Goal: Task Accomplishment & Management: Manage account settings

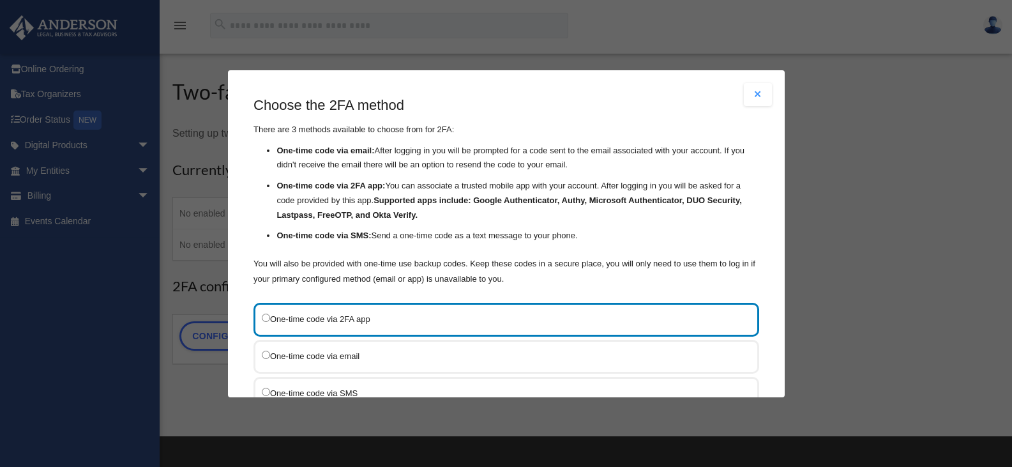
scroll to position [64, 0]
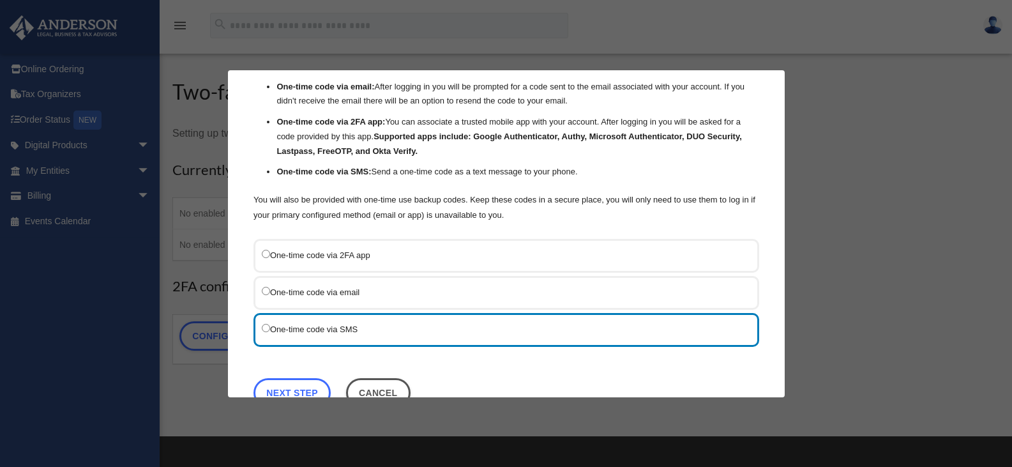
drag, startPoint x: 307, startPoint y: 386, endPoint x: 326, endPoint y: 379, distance: 21.2
click at [307, 386] on link "Next Step" at bounding box center [292, 391] width 77 height 29
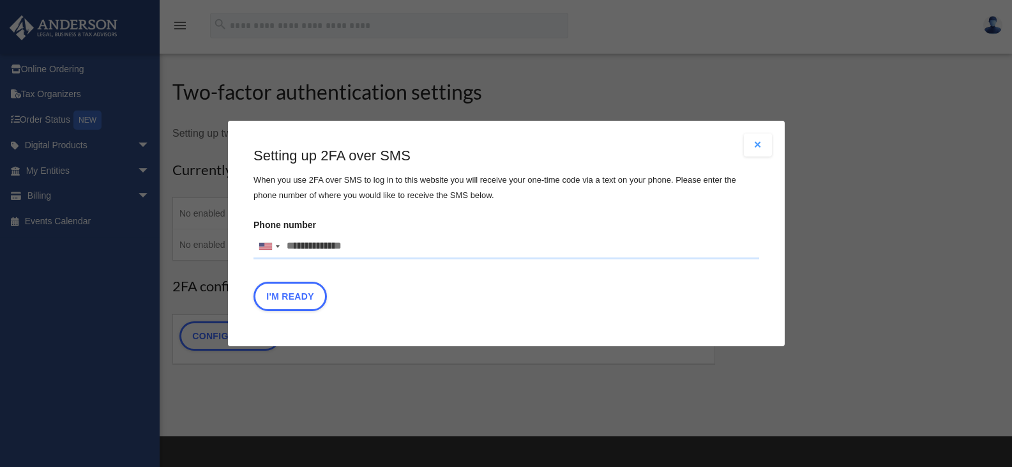
click at [311, 247] on input "Phone number [GEOGRAPHIC_DATA] +1 [GEOGRAPHIC_DATA] +44 [GEOGRAPHIC_DATA] (‫[GE…" at bounding box center [507, 247] width 506 height 26
type input "**********"
click at [302, 300] on button "I'm Ready" at bounding box center [290, 296] width 73 height 29
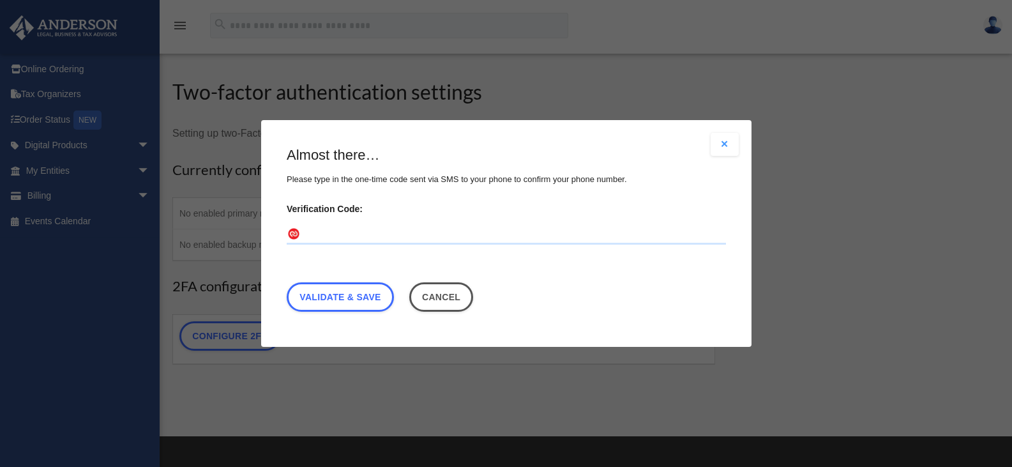
click at [328, 236] on input "Verification Code:" at bounding box center [506, 234] width 439 height 20
type input "******"
click at [336, 296] on link "Validate & Save" at bounding box center [340, 296] width 107 height 29
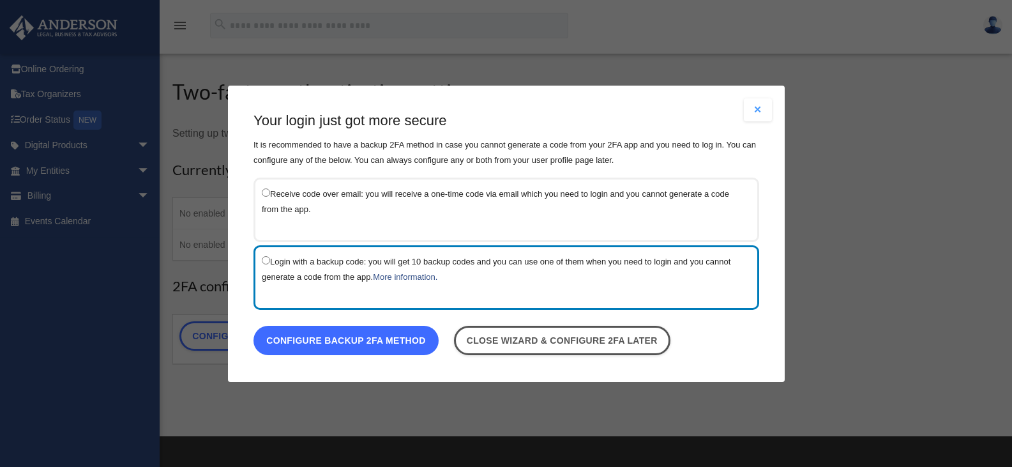
click at [376, 344] on link "Configure backup 2FA method" at bounding box center [346, 339] width 185 height 29
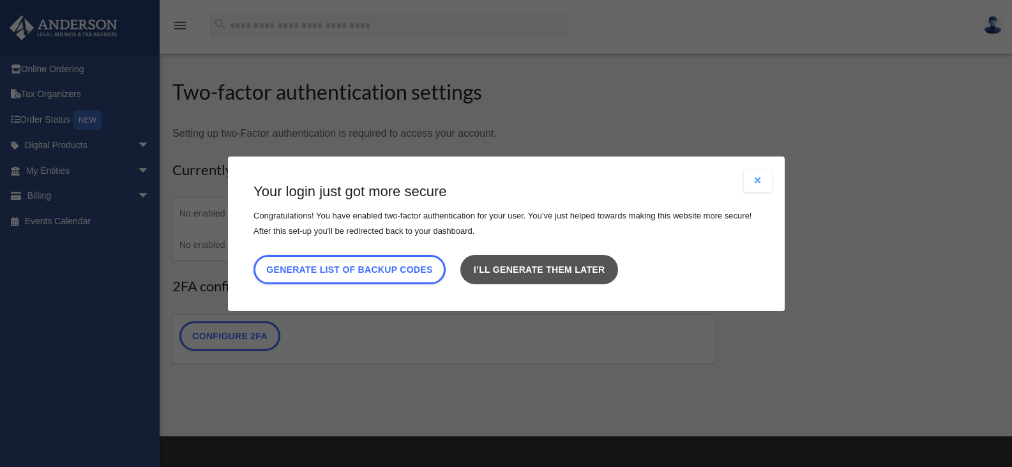
click at [528, 273] on link "I’ll generate them later" at bounding box center [538, 268] width 157 height 29
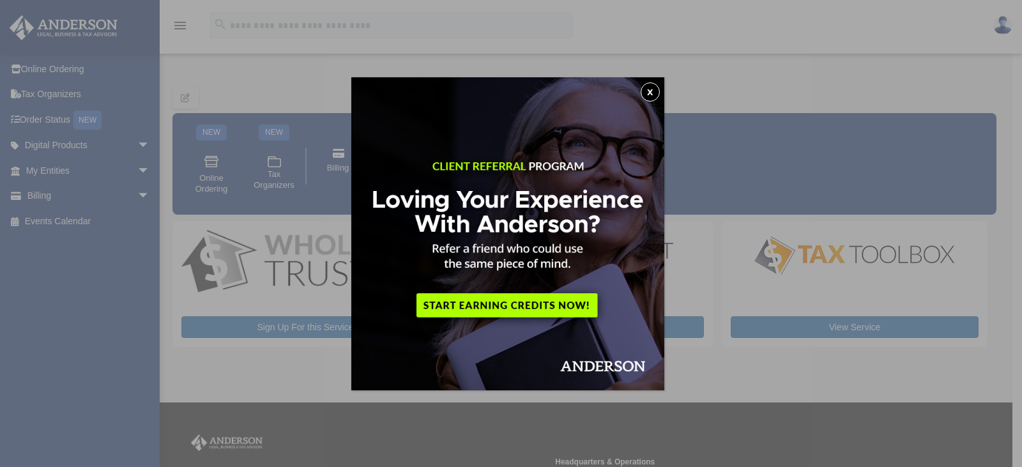
click at [651, 90] on button "x" at bounding box center [650, 91] width 19 height 19
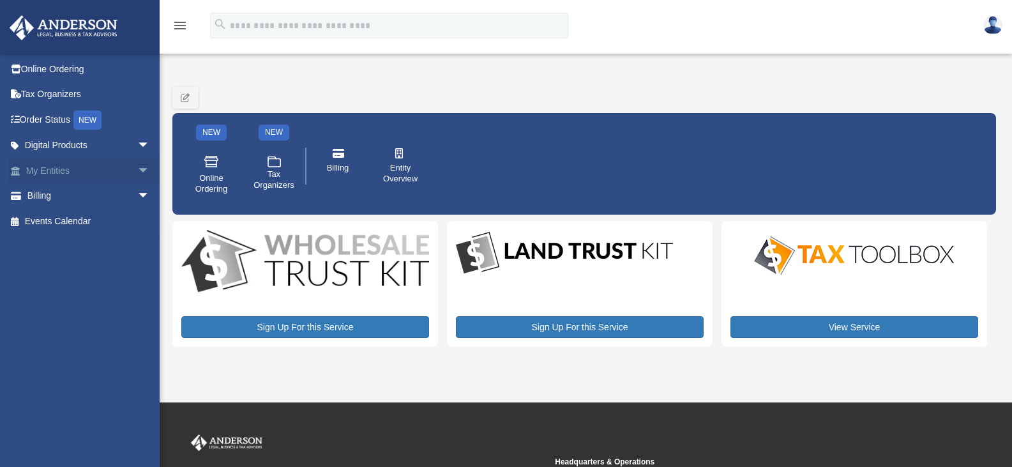
click at [50, 172] on link "My Entities arrow_drop_down" at bounding box center [89, 171] width 160 height 26
click at [137, 171] on span "arrow_drop_down" at bounding box center [150, 171] width 26 height 26
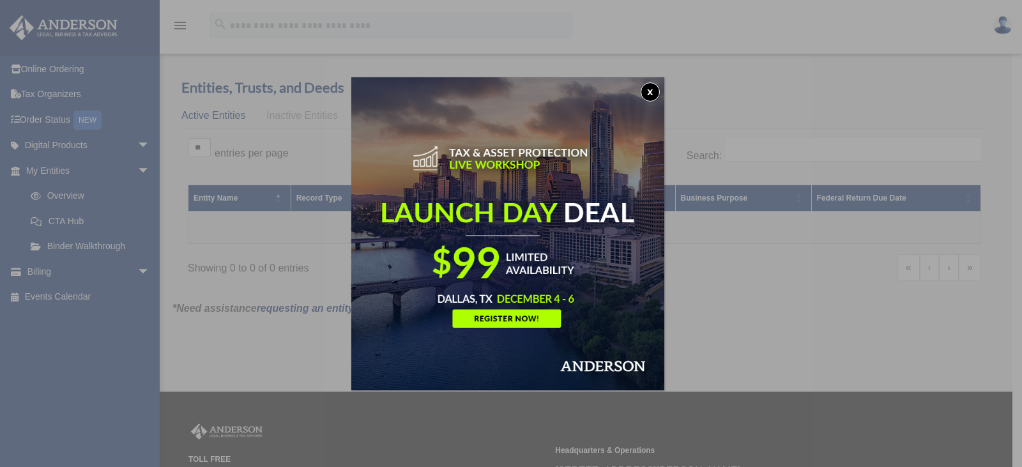
click at [655, 92] on button "x" at bounding box center [650, 91] width 19 height 19
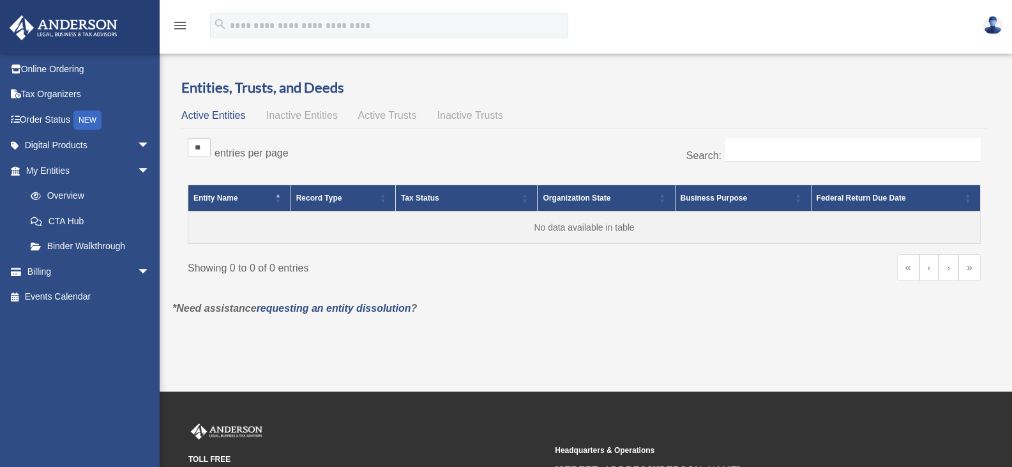
click at [1000, 26] on img at bounding box center [992, 25] width 19 height 19
click at [177, 27] on icon "menu" at bounding box center [179, 25] width 15 height 15
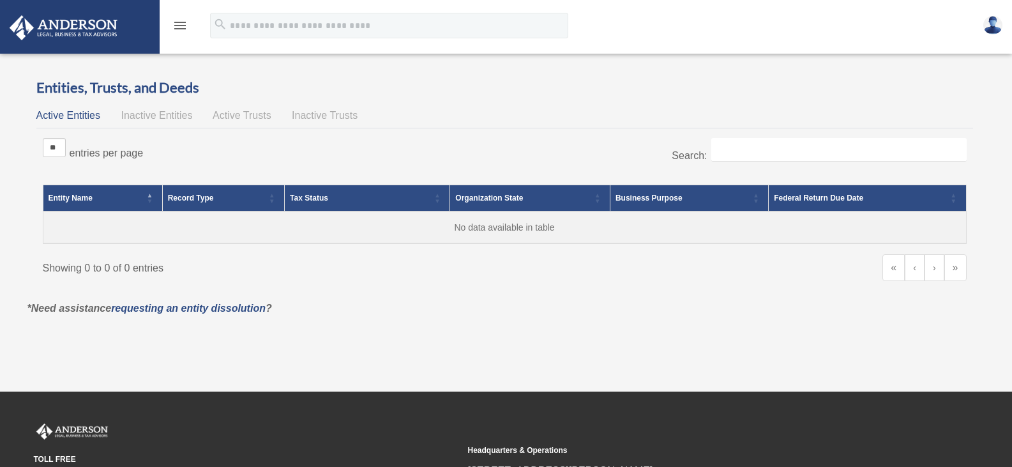
click at [177, 27] on icon "menu" at bounding box center [179, 25] width 15 height 15
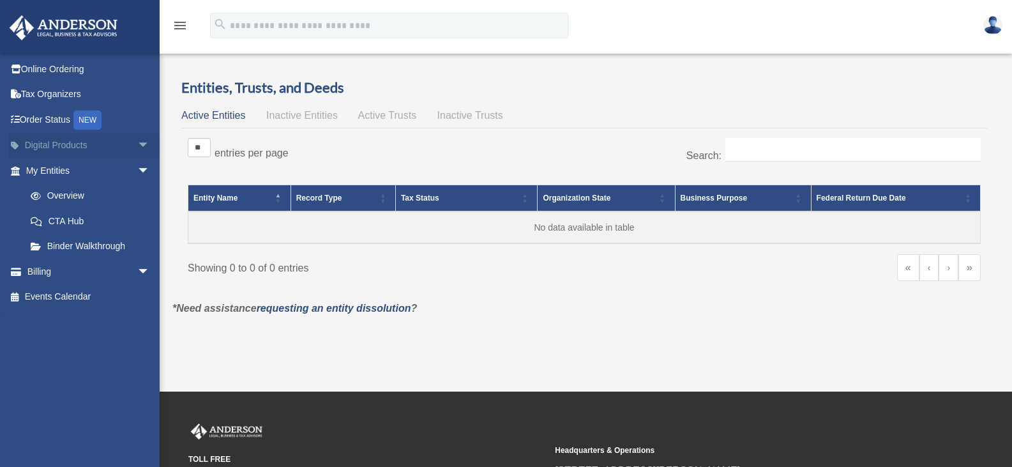
click at [137, 144] on span "arrow_drop_down" at bounding box center [150, 146] width 26 height 26
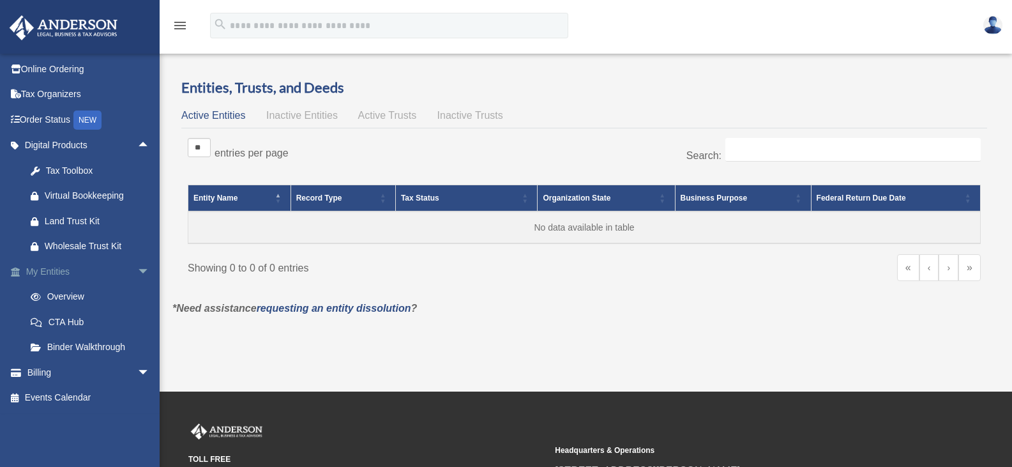
click at [137, 273] on span "arrow_drop_down" at bounding box center [150, 272] width 26 height 26
click at [137, 296] on span "arrow_drop_down" at bounding box center [150, 297] width 26 height 26
click at [993, 22] on img at bounding box center [992, 25] width 19 height 19
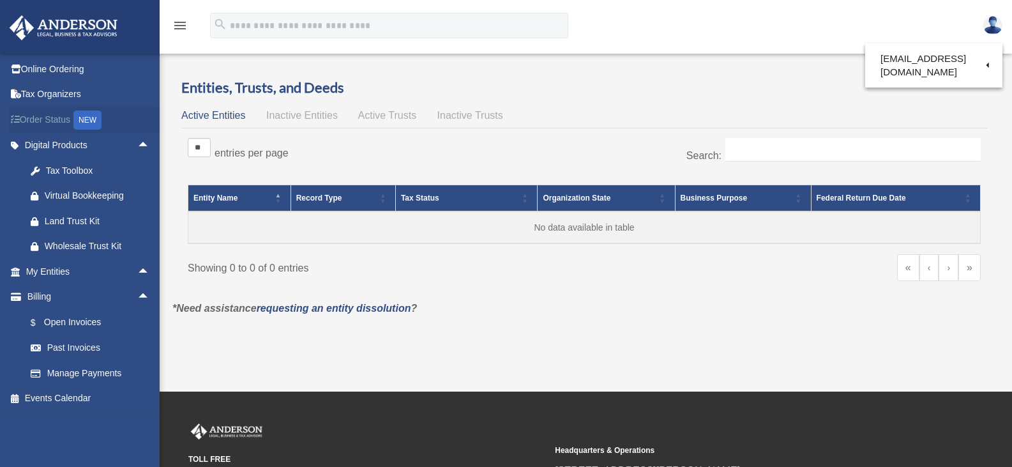
click at [74, 123] on link "Order Status NEW" at bounding box center [89, 120] width 160 height 26
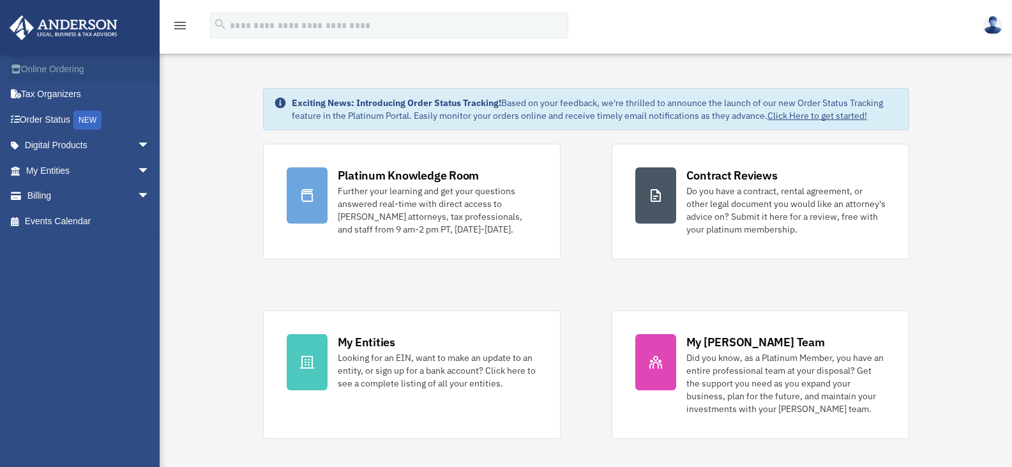
click at [56, 68] on link "Online Ordering" at bounding box center [89, 69] width 160 height 26
click at [137, 147] on span "arrow_drop_down" at bounding box center [150, 146] width 26 height 26
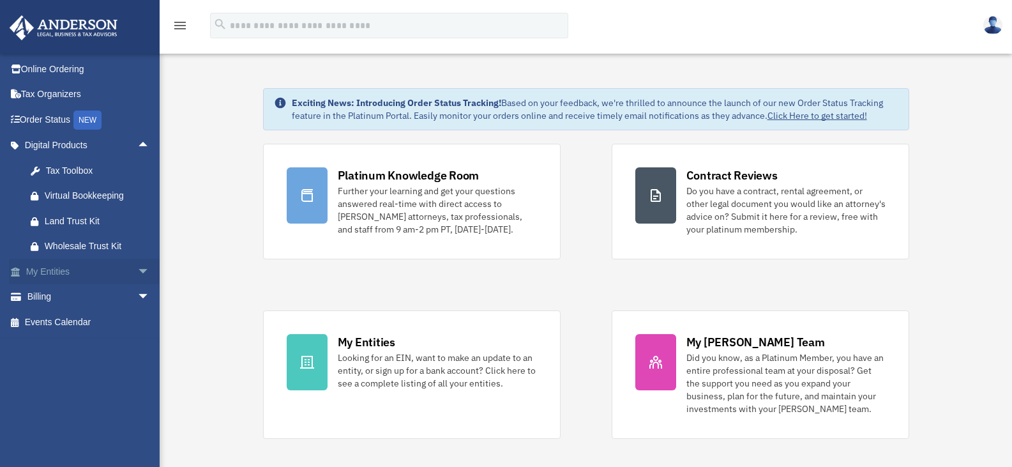
click at [137, 271] on span "arrow_drop_down" at bounding box center [150, 272] width 26 height 26
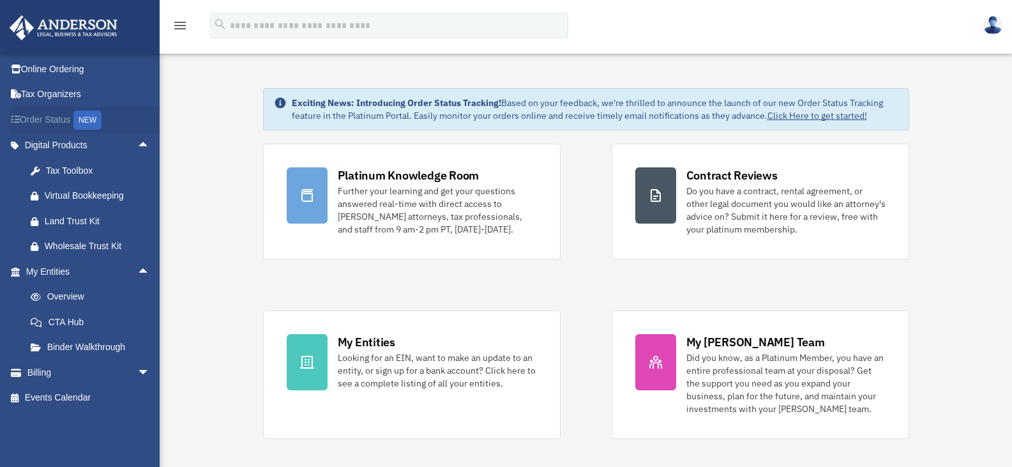
click at [56, 123] on link "Order Status NEW" at bounding box center [89, 120] width 160 height 26
